Goal: Task Accomplishment & Management: Use online tool/utility

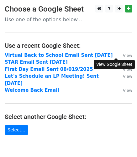
click at [123, 54] on small "View" at bounding box center [127, 55] width 9 height 5
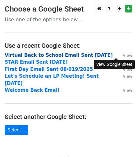
click at [12, 54] on strong "Virtual Back to School Email Sent [DATE]" at bounding box center [59, 56] width 108 height 6
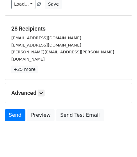
scroll to position [83, 0]
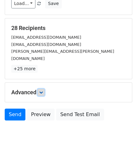
click at [40, 91] on icon at bounding box center [41, 93] width 4 height 4
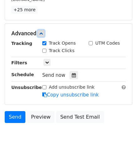
scroll to position [146, 0]
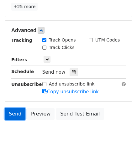
click at [17, 108] on link "Send" at bounding box center [15, 114] width 21 height 12
